Goal: Task Accomplishment & Management: Use online tool/utility

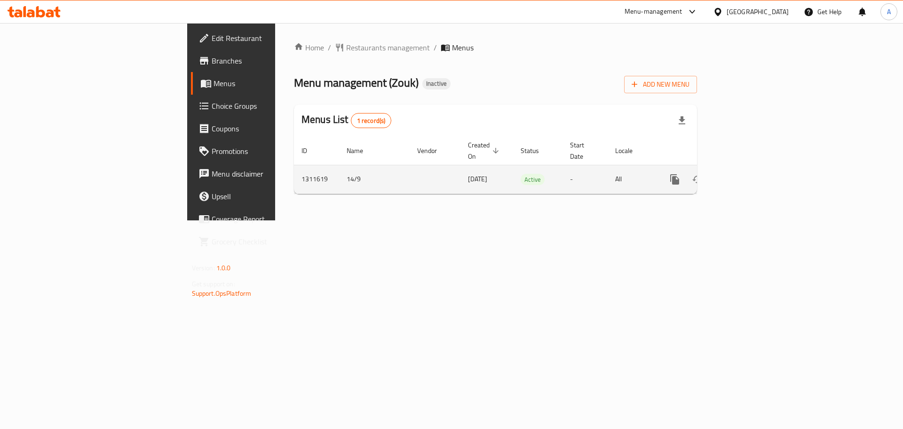
click at [754, 168] on link "enhanced table" at bounding box center [742, 179] width 23 height 23
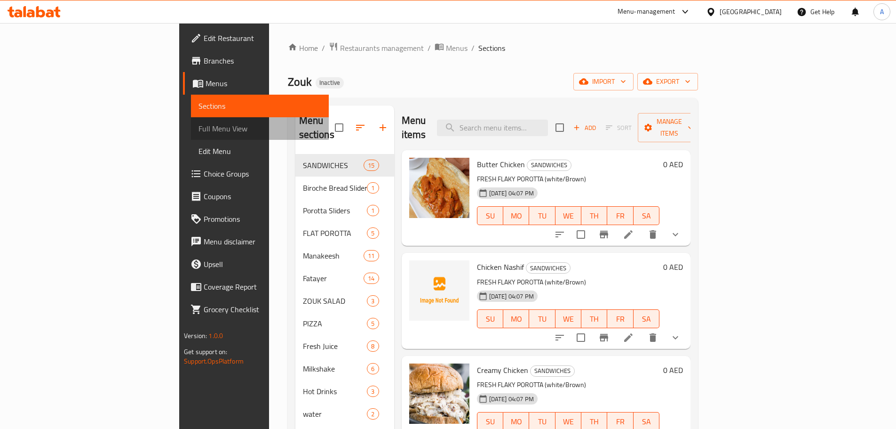
drag, startPoint x: 59, startPoint y: 125, endPoint x: 136, endPoint y: 158, distance: 83.6
click at [199, 125] on span "Full Menu View" at bounding box center [260, 128] width 123 height 11
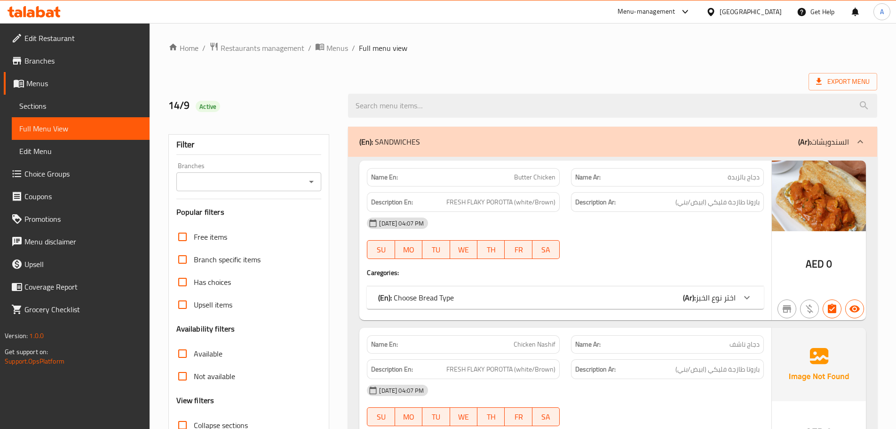
scroll to position [141, 0]
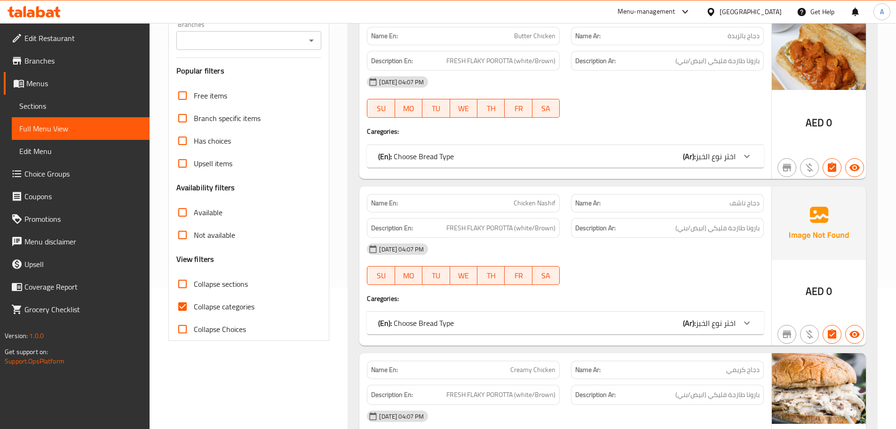
click at [222, 299] on label "Collapse categories" at bounding box center [212, 306] width 83 height 23
click at [194, 299] on input "Collapse categories" at bounding box center [182, 306] width 23 height 23
checkbox input "false"
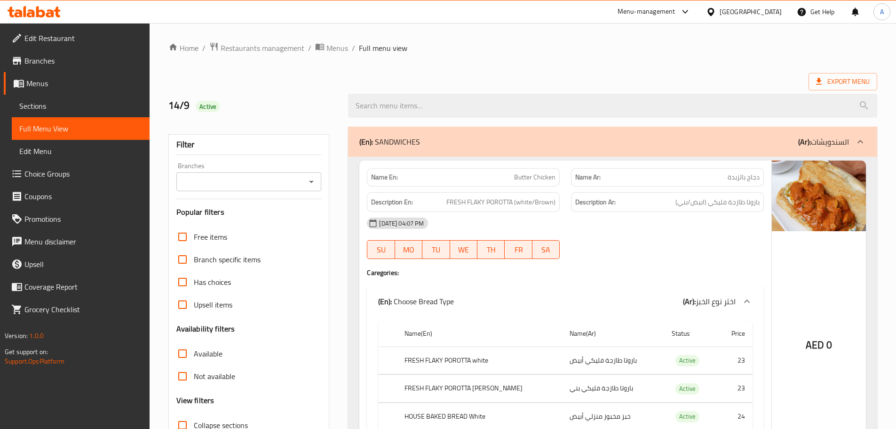
scroll to position [6755, 0]
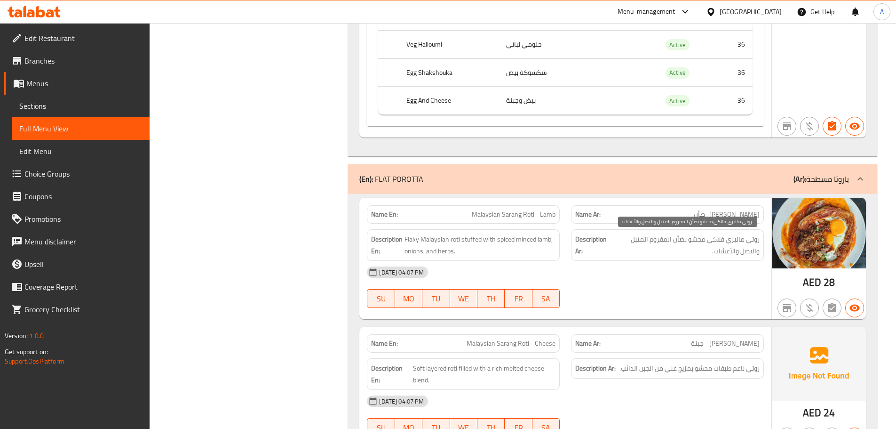
click at [627, 256] on span "روتي ماليزي فلاكي محشو بضأن المفروم المتبل والبصل والأعشاب." at bounding box center [685, 244] width 149 height 23
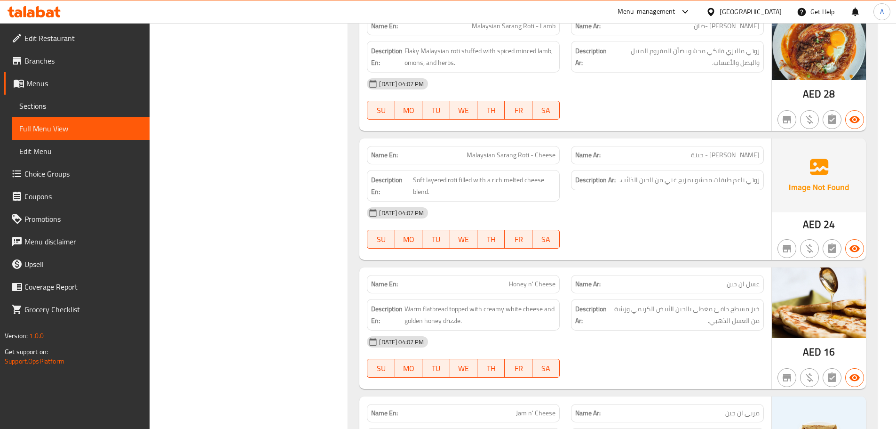
scroll to position [6990, 0]
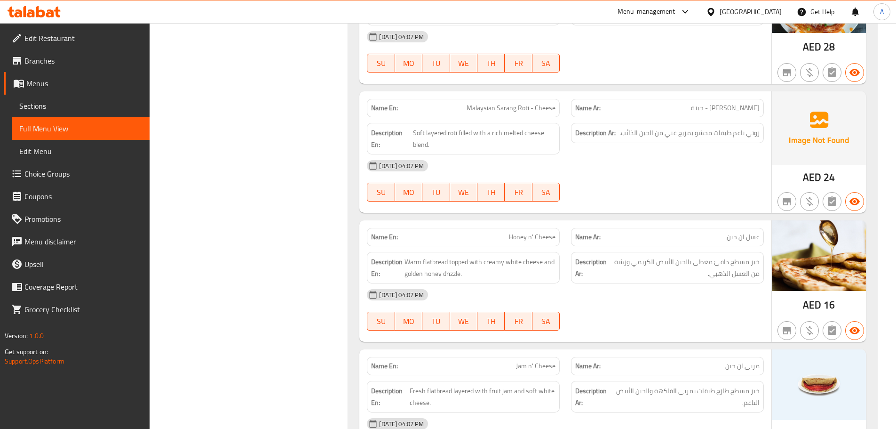
click at [708, 293] on div "[DATE] 04:07 PM" at bounding box center [565, 294] width 408 height 23
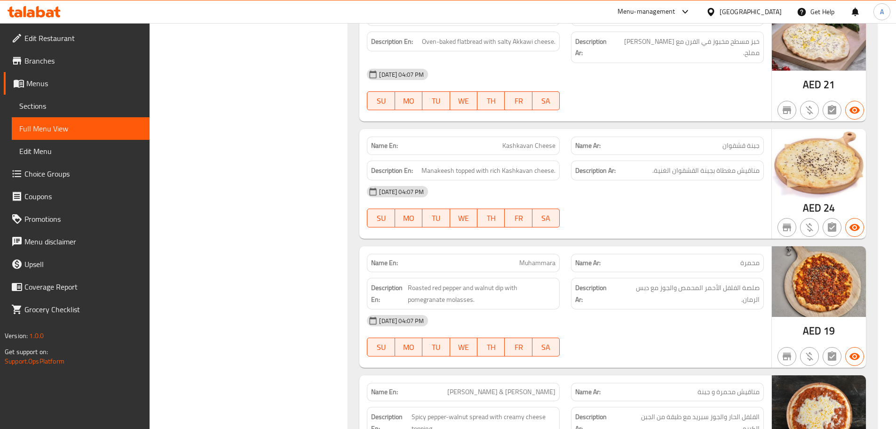
scroll to position [8119, 0]
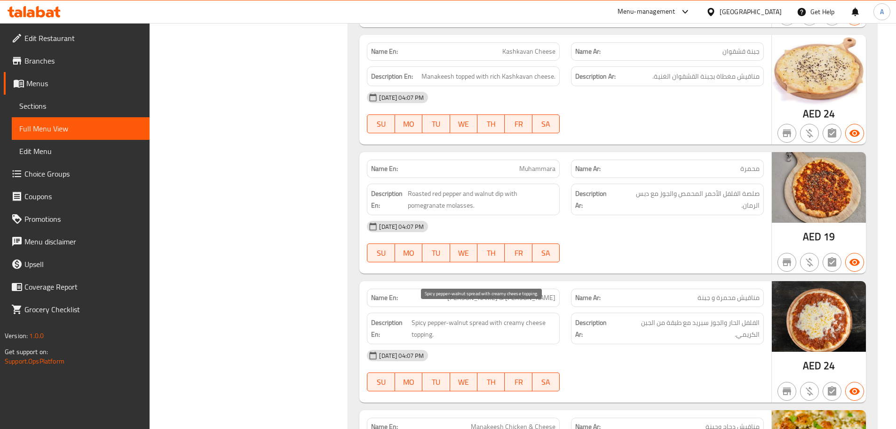
click at [420, 317] on span "Spicy pepper-walnut spread with creamy cheese topping." at bounding box center [484, 328] width 144 height 23
copy span "Spicy pepper-walnut spread with creamy cheese topping."
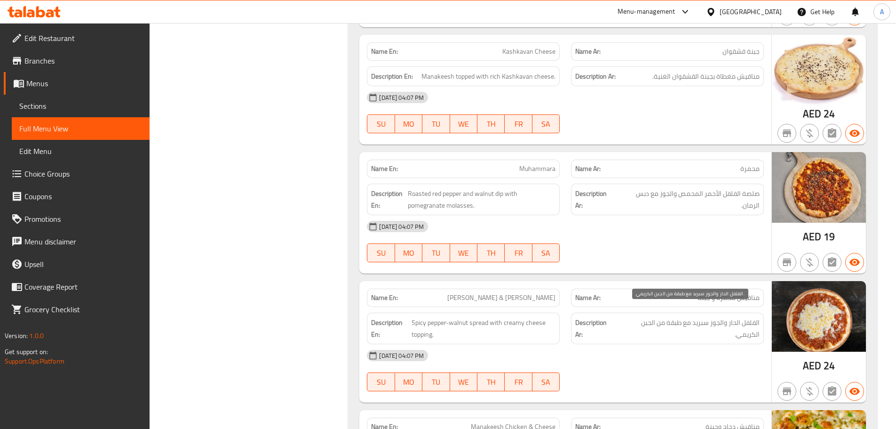
click at [715, 326] on span "الفلفل الحار والجوز سبريد مع طبقة من الجبن الكريمي." at bounding box center [688, 328] width 143 height 23
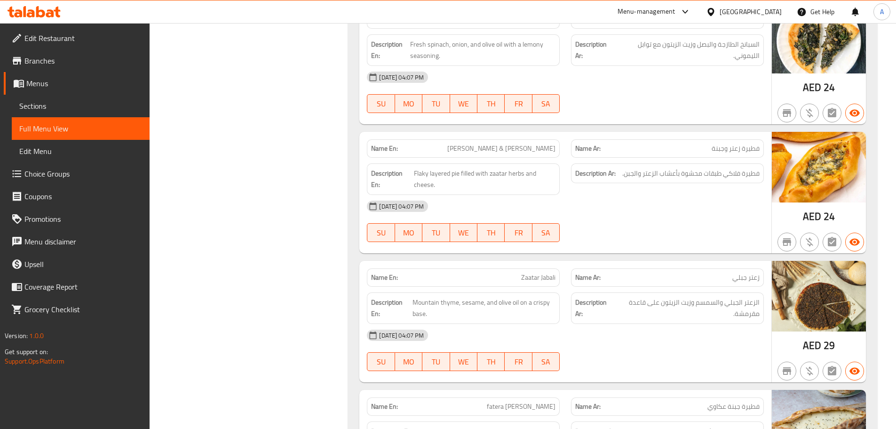
scroll to position [9107, 0]
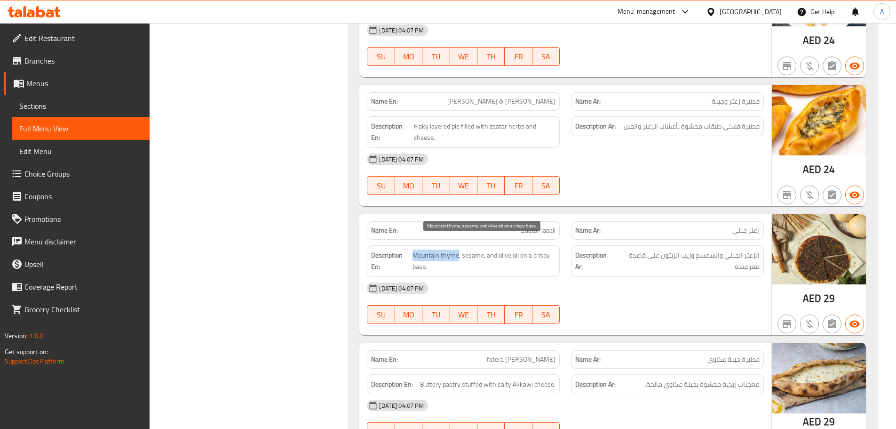
drag, startPoint x: 414, startPoint y: 242, endPoint x: 457, endPoint y: 238, distance: 43.0
click at [457, 249] on span "Mountain thyme, sesame, and olive oil on a crispy base." at bounding box center [484, 260] width 143 height 23
copy span "Mountain thyme"
click at [673, 286] on div "[DATE] 04:07 PM" at bounding box center [565, 288] width 408 height 23
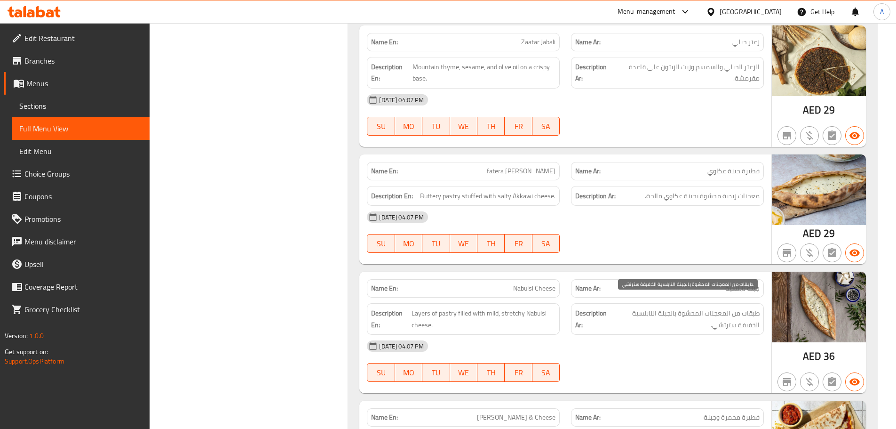
scroll to position [9342, 0]
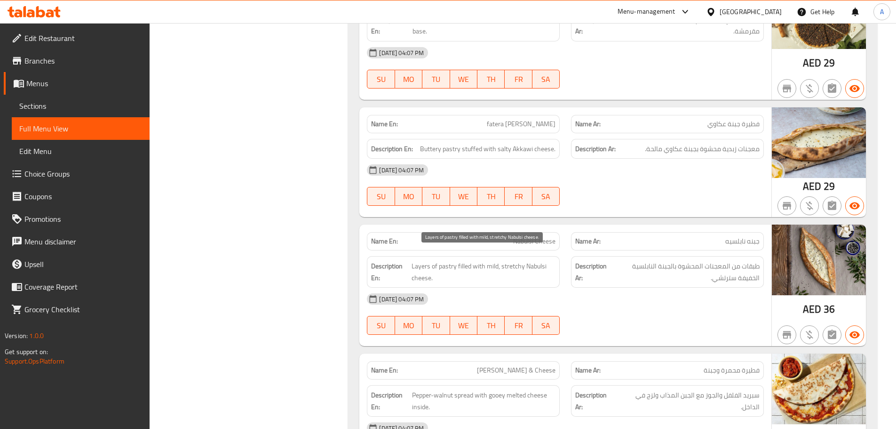
click at [503, 260] on span "Layers of pastry filled with mild, stretchy Nabulsi cheese." at bounding box center [484, 271] width 144 height 23
copy span "Layers of pastry filled with mild, stretchy Nabulsi cheese."
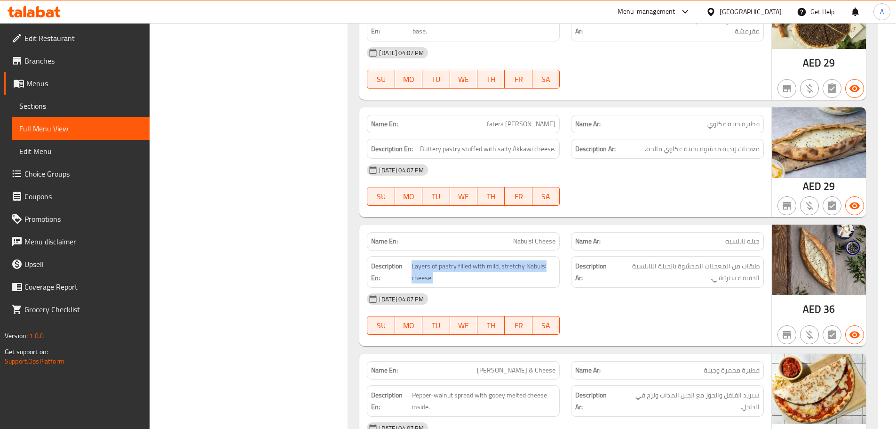
click at [532, 271] on span "Layers of pastry filled with mild, stretchy Nabulsi cheese." at bounding box center [484, 271] width 144 height 23
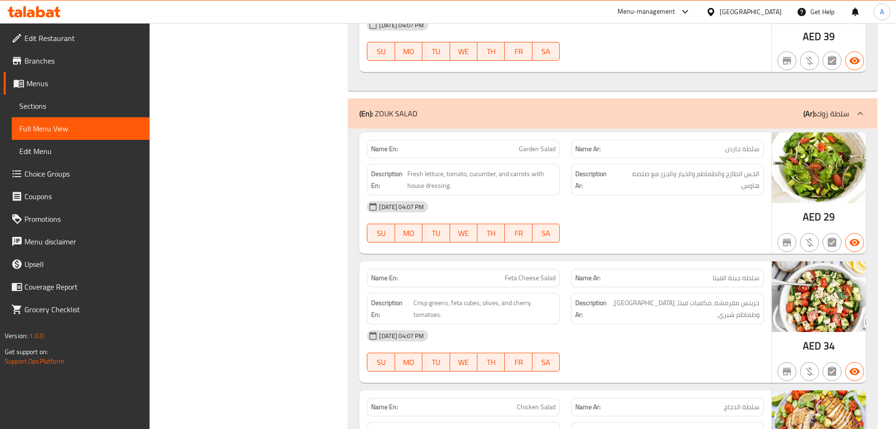
scroll to position [10800, 0]
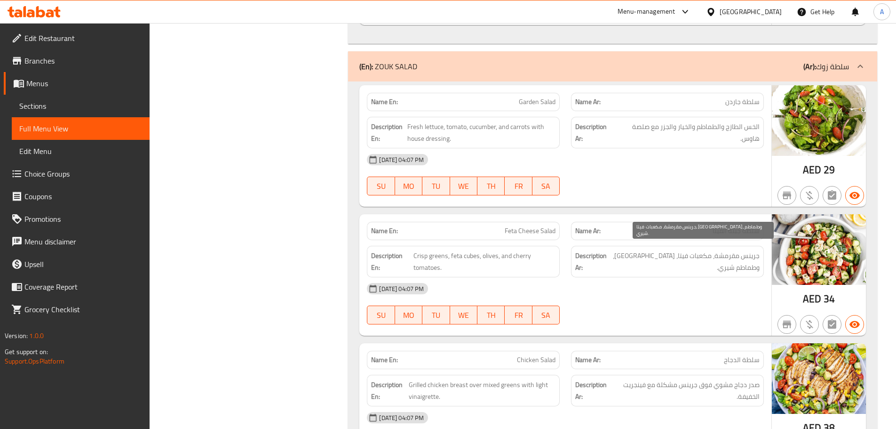
click at [754, 250] on span "جرينس مقرمشة، مكعبات فيتا، [GEOGRAPHIC_DATA]، وطماطم شيري." at bounding box center [684, 261] width 151 height 23
click at [751, 250] on span "جرينس مقرمشة، مكعبات فيتا، [GEOGRAPHIC_DATA]، وطماطم شيري." at bounding box center [684, 261] width 151 height 23
copy span "جرينس"
click at [654, 299] on div "[DATE] 04:07 PM SU MO TU WE TH FR SA" at bounding box center [565, 303] width 408 height 53
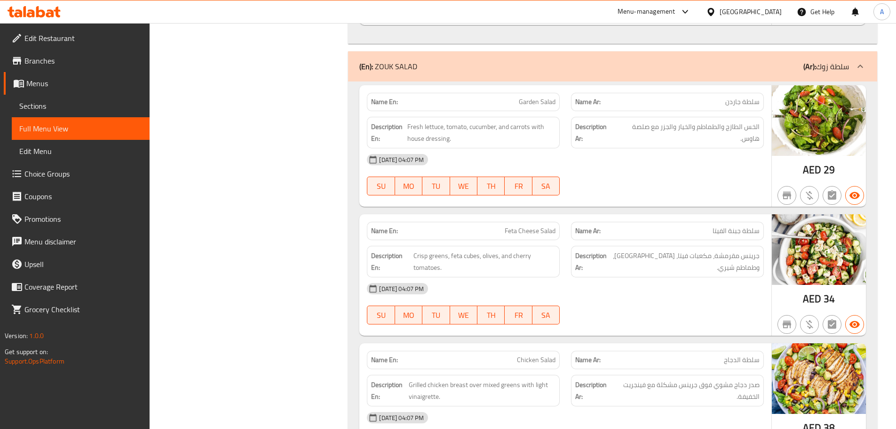
click at [703, 301] on div "[DATE] 04:07 PM SU MO TU WE TH FR SA" at bounding box center [565, 303] width 408 height 53
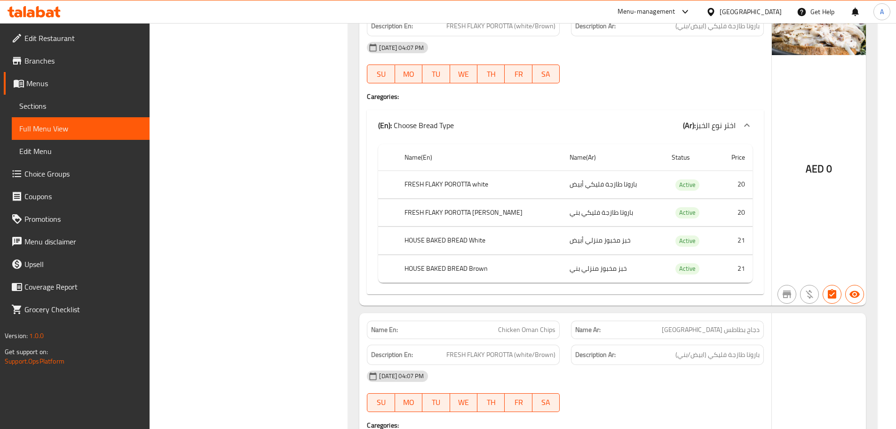
scroll to position [0, 0]
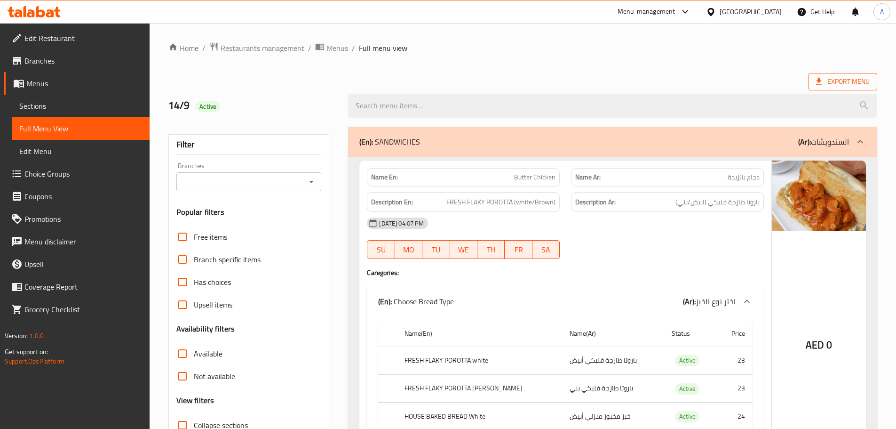
click at [828, 74] on span "Export Menu" at bounding box center [843, 81] width 69 height 17
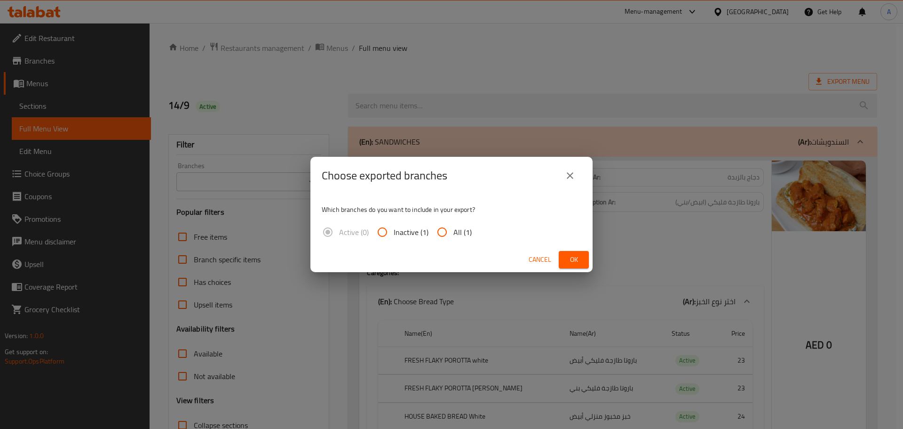
click at [461, 238] on span "All (1)" at bounding box center [462, 231] width 18 height 11
click at [453, 238] on input "All (1)" at bounding box center [442, 232] width 23 height 23
radio input "true"
click at [580, 254] on span "Ok" at bounding box center [573, 260] width 15 height 12
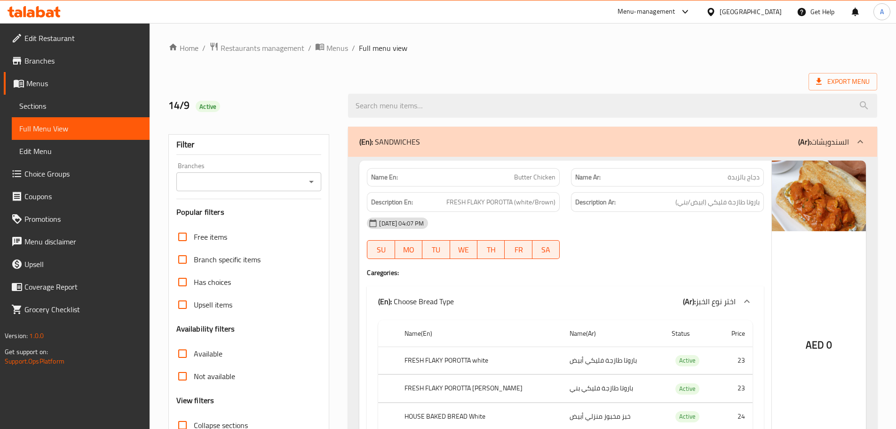
drag, startPoint x: 616, startPoint y: 66, endPoint x: 612, endPoint y: 73, distance: 8.6
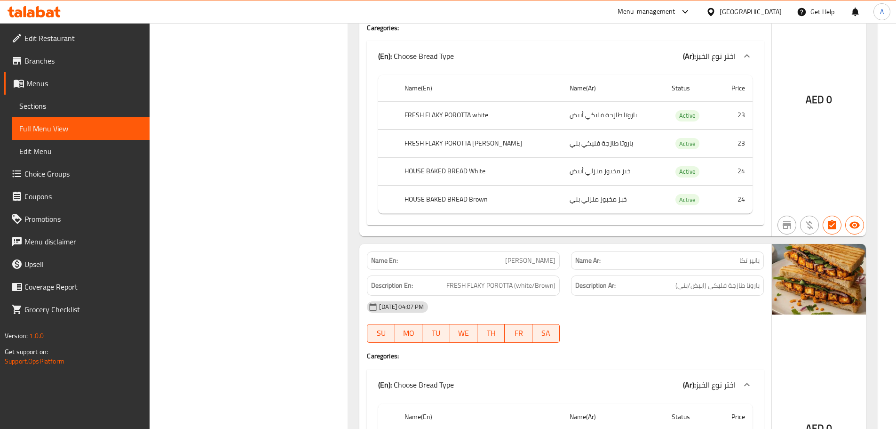
scroll to position [7013, 0]
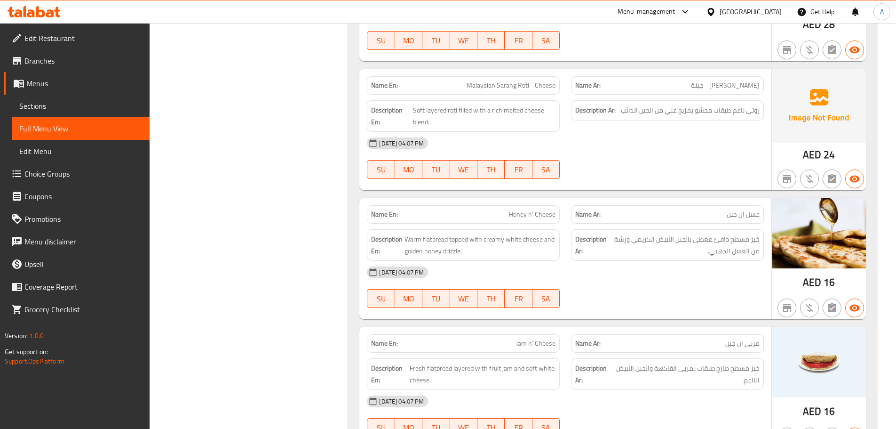
click at [283, 208] on div "Filter Branches Branches Popular filters Free items Branch specific items Has c…" at bounding box center [253, 296] width 180 height 14376
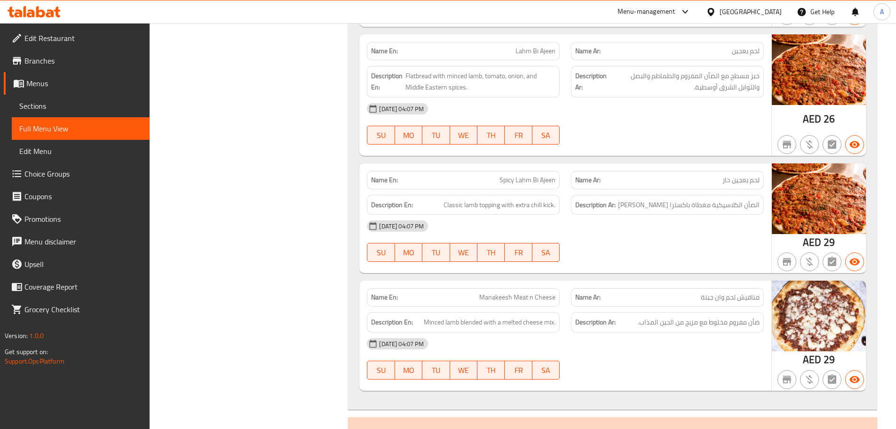
scroll to position [8706, 0]
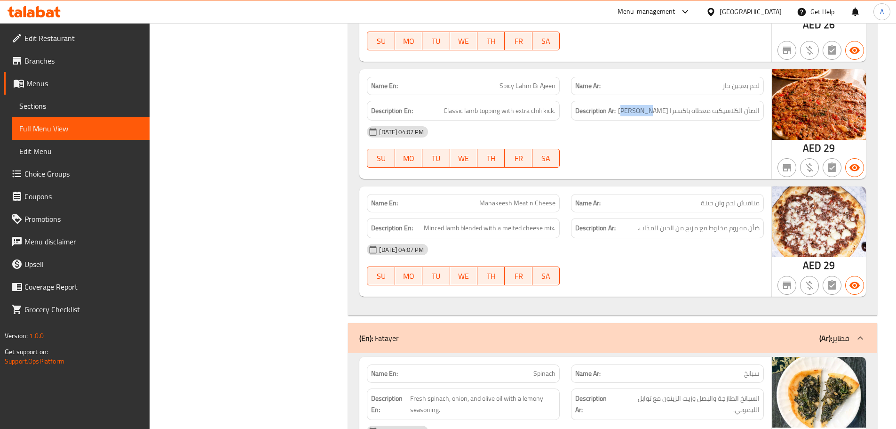
drag, startPoint x: 668, startPoint y: 98, endPoint x: 632, endPoint y: 99, distance: 36.7
click at [632, 105] on h6 "Description Ar: الضأن الكلاسيكية مغطاة باكسترا تشيلي كيك" at bounding box center [667, 111] width 184 height 12
click at [662, 105] on span "الضأن الكلاسيكية مغطاة باكسترا [PERSON_NAME]" at bounding box center [689, 111] width 142 height 12
drag, startPoint x: 669, startPoint y: 100, endPoint x: 628, endPoint y: 101, distance: 41.4
click at [628, 105] on h6 "Description Ar: الضأن الكلاسيكية مغطاة باكسترا تشيلي كيك" at bounding box center [667, 111] width 184 height 12
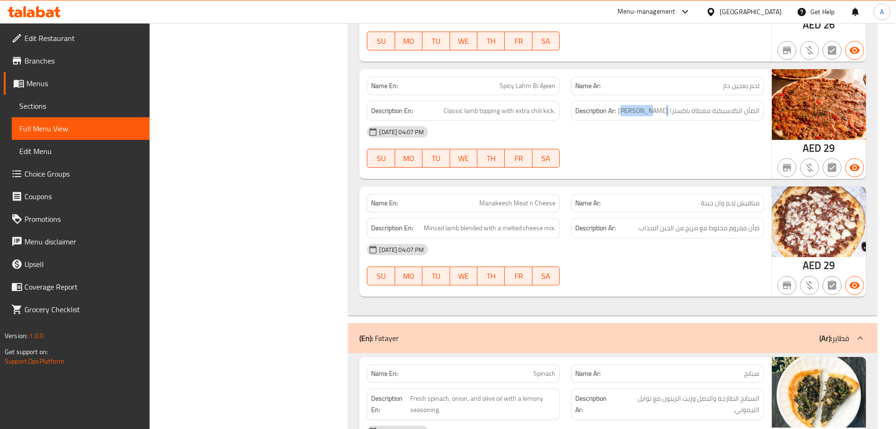
copy span "[PERSON_NAME]"
click at [631, 105] on h6 "Description Ar: الضأن الكلاسيكية مغطاة باكسترا تشيلي كيك" at bounding box center [667, 111] width 184 height 12
drag, startPoint x: 639, startPoint y: 98, endPoint x: 691, endPoint y: 95, distance: 51.9
click at [691, 105] on span "الضأن الكلاسيكية مغطاة باكسترا [PERSON_NAME]" at bounding box center [689, 111] width 142 height 12
copy span "باكسترا [PERSON_NAME]"
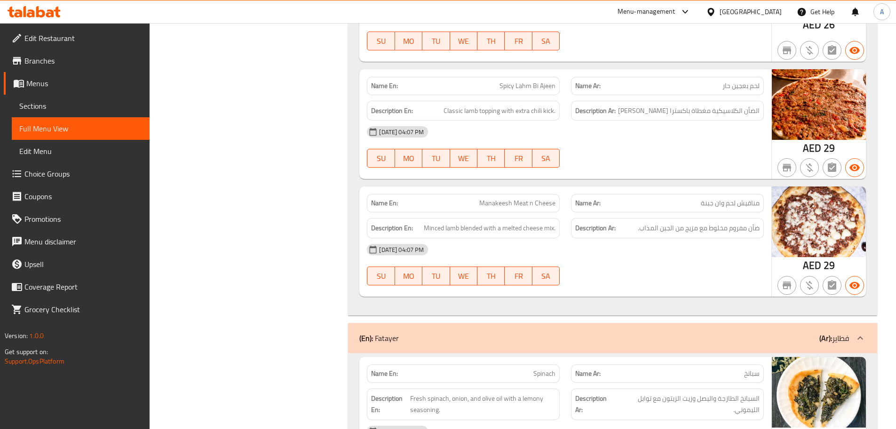
click at [641, 238] on div "[DATE] 04:07 PM" at bounding box center [565, 249] width 408 height 23
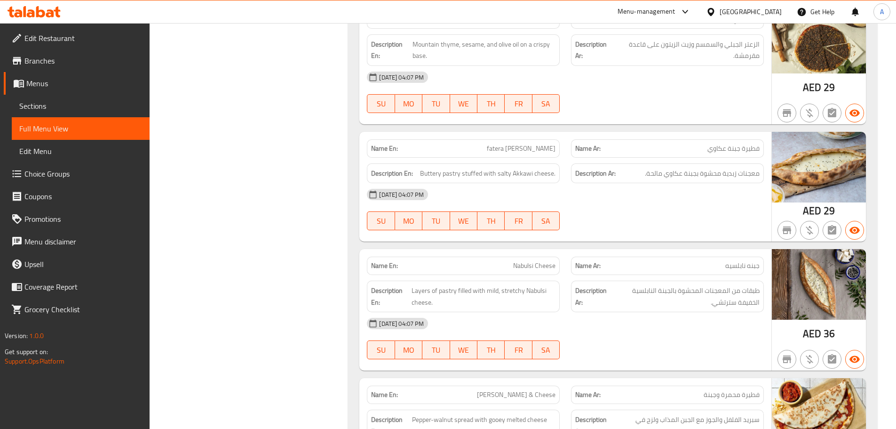
scroll to position [9459, 0]
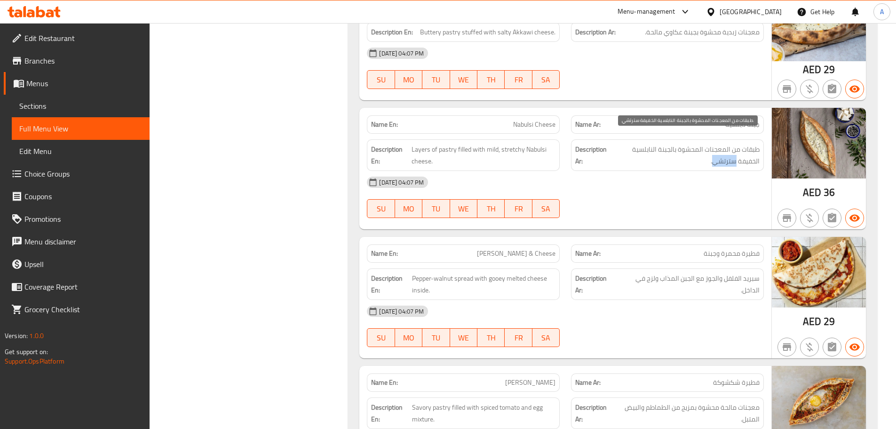
drag, startPoint x: 713, startPoint y: 150, endPoint x: 736, endPoint y: 146, distance: 23.4
click at [736, 146] on span "طبقات من المعجنات المحشوة بالجبنة النابلسية الخفيفة سترتشي." at bounding box center [685, 154] width 149 height 23
click at [533, 143] on span "Layers of pastry filled with mild, stretchy Nabulsi cheese." at bounding box center [484, 154] width 144 height 23
click at [517, 143] on span "Layers of pastry filled with mild, stretchy Nabulsi cheese." at bounding box center [484, 154] width 144 height 23
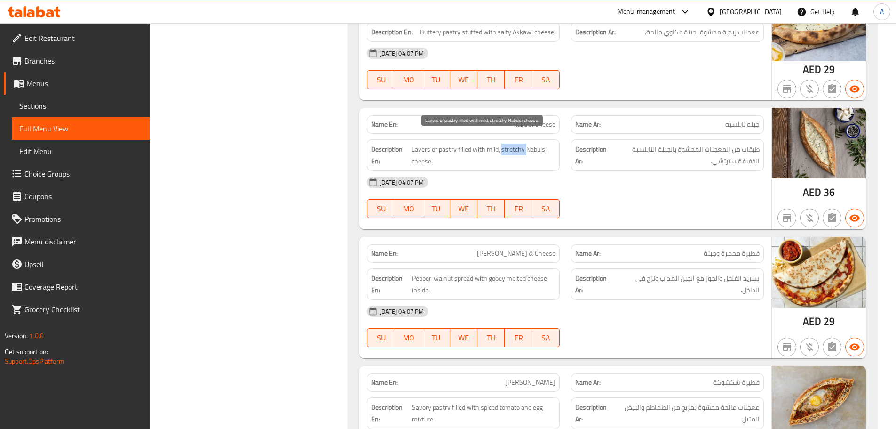
click at [517, 143] on span "Layers of pastry filled with mild, stretchy Nabulsi cheese." at bounding box center [484, 154] width 144 height 23
copy span "stretchy"
click at [715, 306] on div "[DATE] 04:07 PM" at bounding box center [565, 311] width 408 height 23
click at [751, 272] on span "سبريد الفلفل والجوز مع الجبن المذاب ولزج في الداخل." at bounding box center [688, 283] width 143 height 23
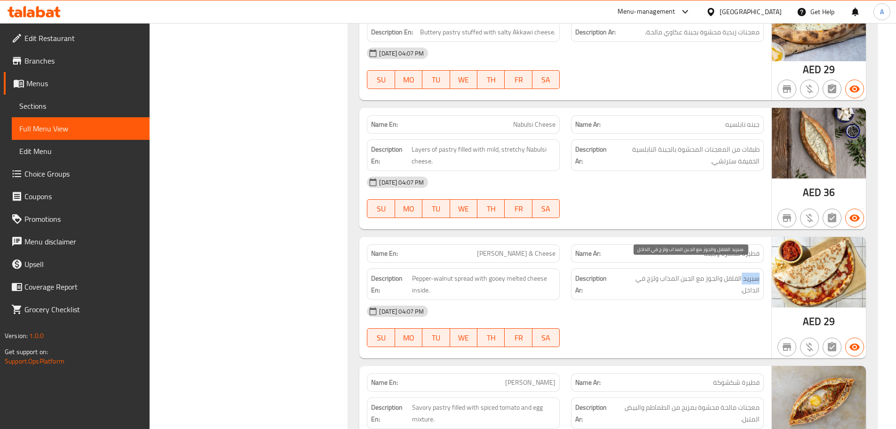
click at [751, 272] on span "سبريد الفلفل والجوز مع الجبن المذاب ولزج في الداخل." at bounding box center [688, 283] width 143 height 23
copy span "سبريد"
click at [457, 272] on span "Pepper-walnut spread with gooey melted cheese inside." at bounding box center [483, 283] width 143 height 23
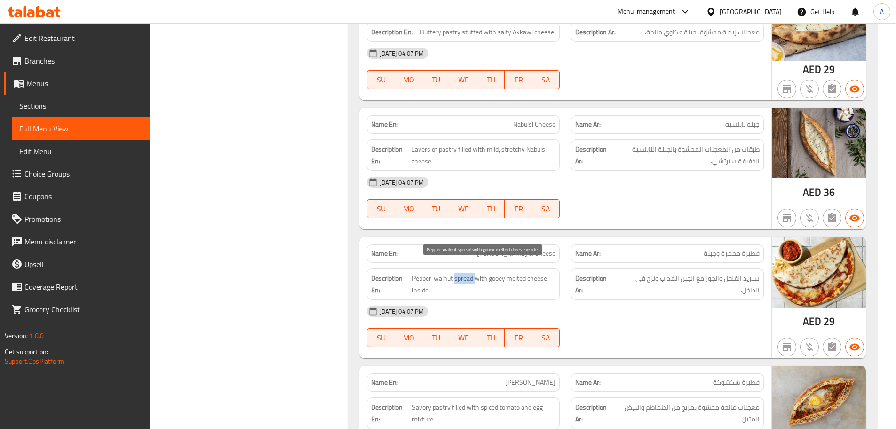
click at [457, 272] on span "Pepper-walnut spread with gooey melted cheese inside." at bounding box center [483, 283] width 143 height 23
copy span "spread"
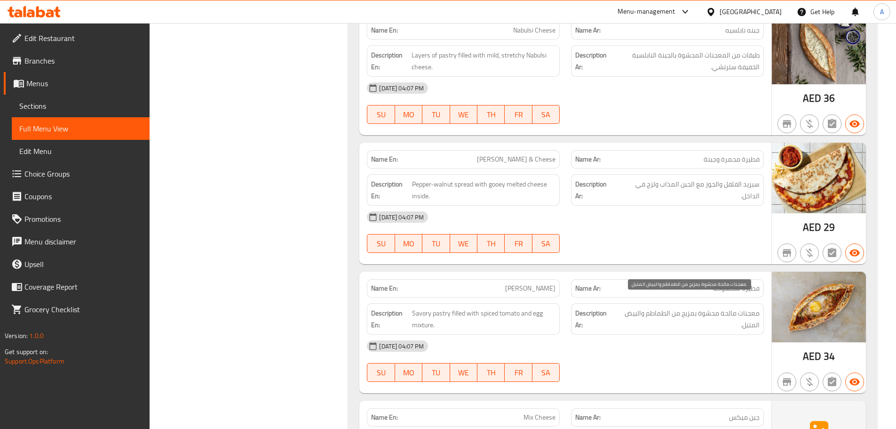
click at [733, 334] on div "[DATE] 04:07 PM" at bounding box center [565, 345] width 408 height 23
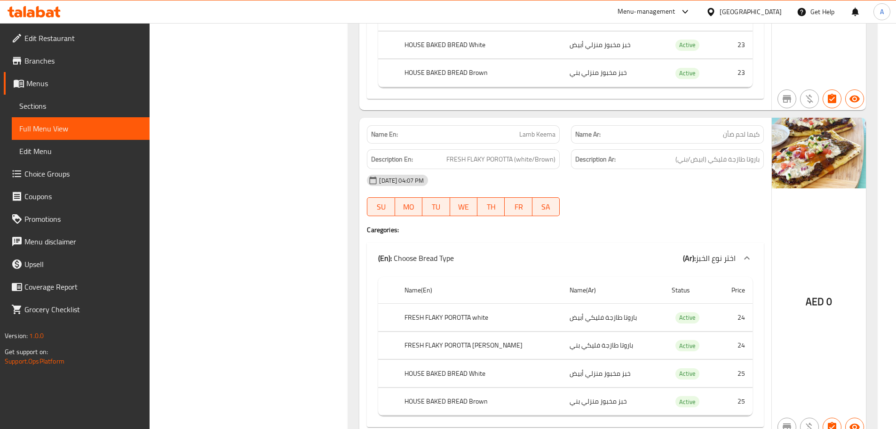
scroll to position [0, 0]
